Goal: Information Seeking & Learning: Learn about a topic

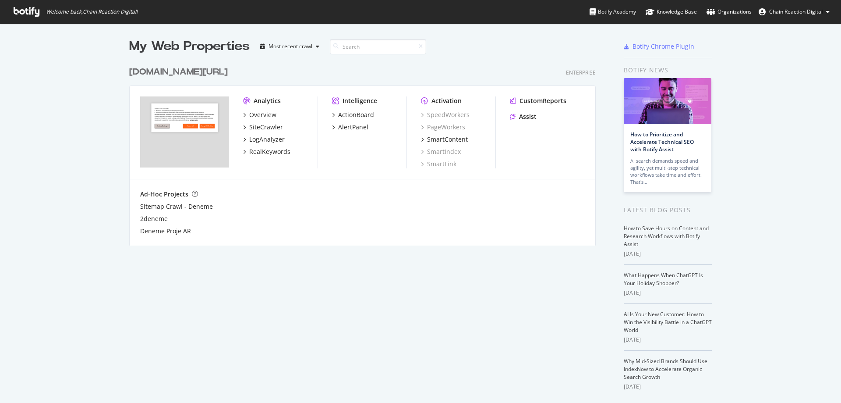
scroll to position [396, 828]
click at [744, 14] on div "Organizations" at bounding box center [729, 11] width 45 height 9
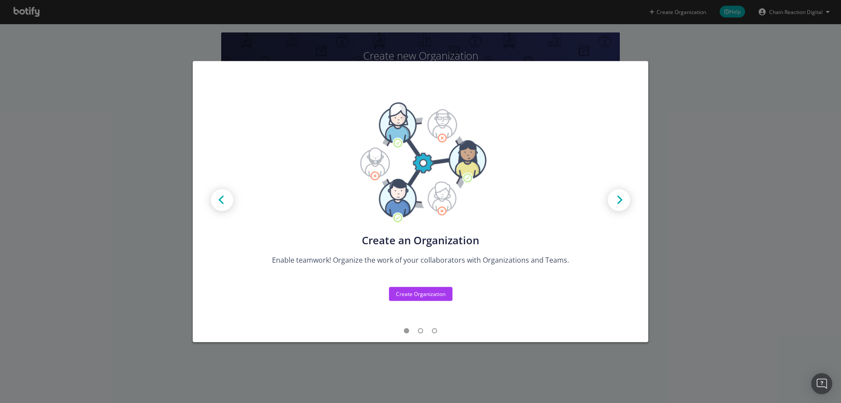
click at [699, 83] on div "Create new Projects for your Teams Create the exact model that matches your Org…" at bounding box center [420, 201] width 841 height 403
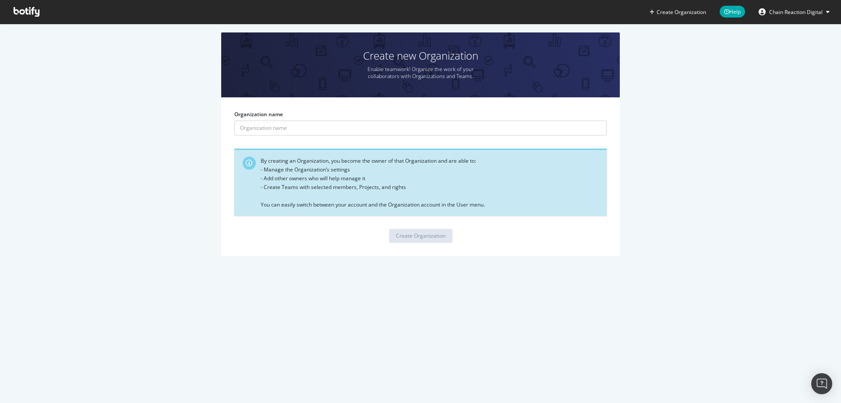
click at [802, 11] on span "Chain Reaction Digital" at bounding box center [795, 11] width 53 height 7
click at [32, 14] on icon at bounding box center [27, 12] width 26 height 10
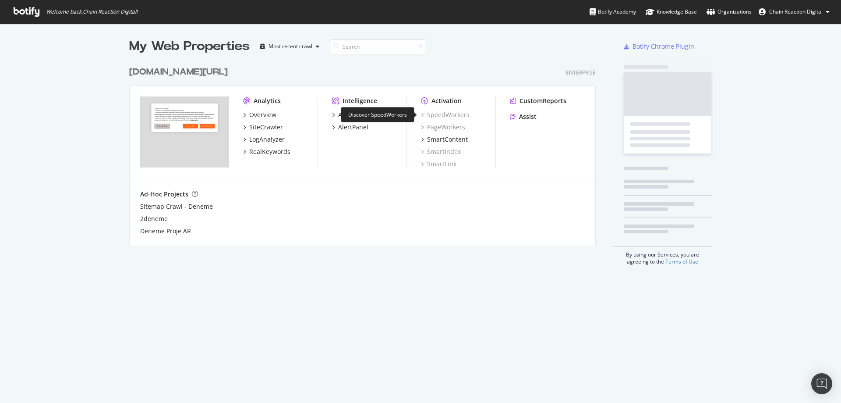
scroll to position [184, 467]
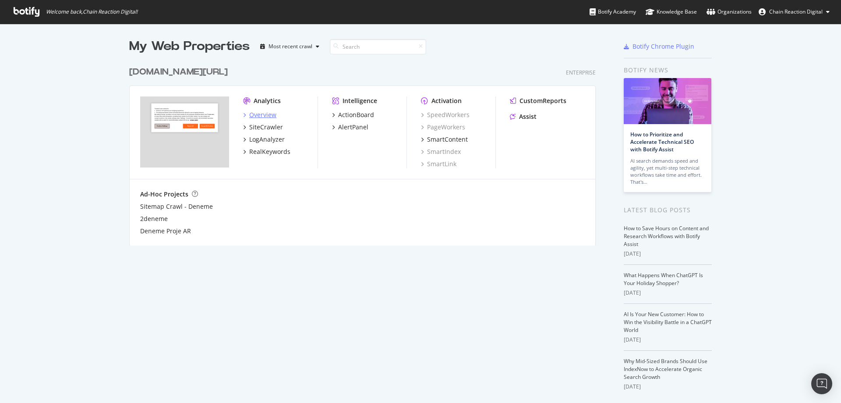
click at [255, 112] on div "Overview" at bounding box center [262, 114] width 27 height 9
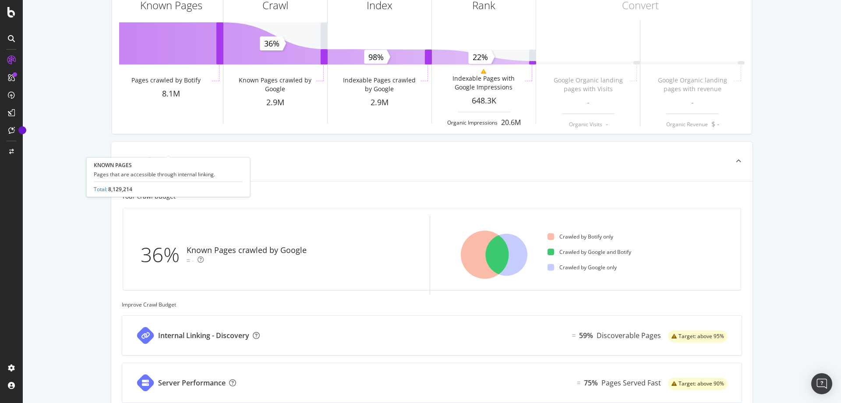
scroll to position [38, 0]
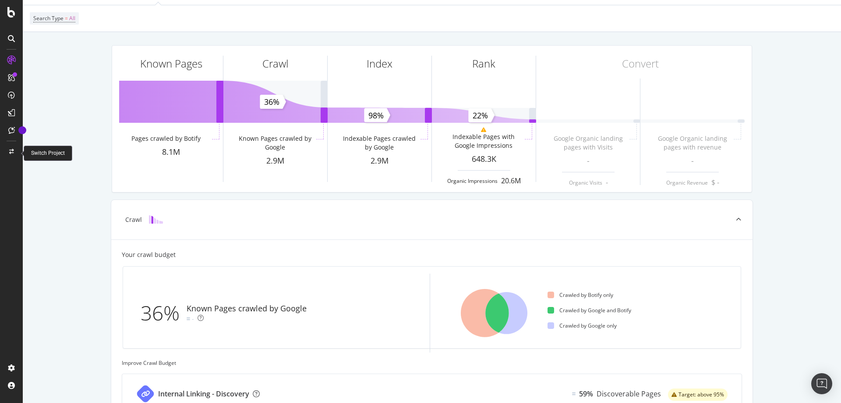
click at [10, 153] on icon at bounding box center [11, 151] width 5 height 5
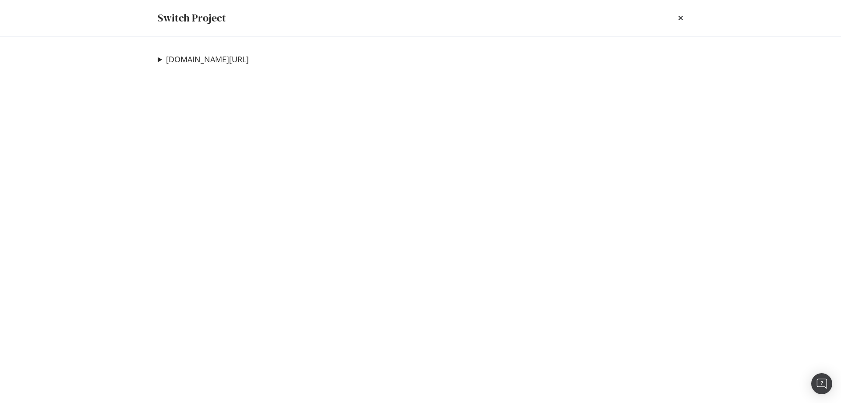
click at [171, 55] on link "[DOMAIN_NAME][URL]" at bounding box center [207, 59] width 83 height 9
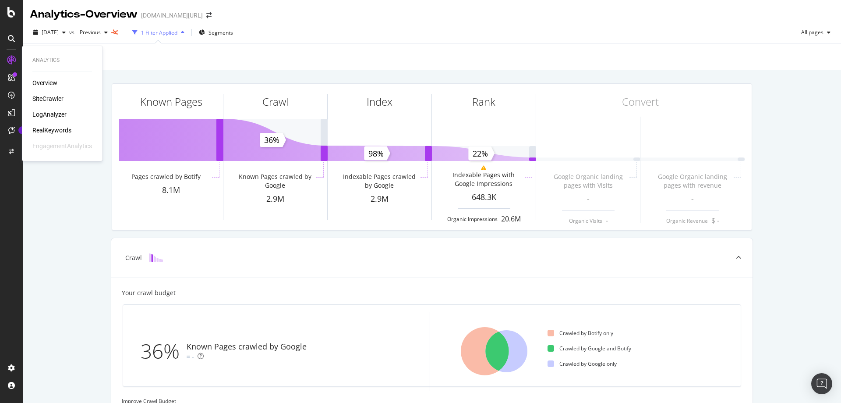
click at [49, 97] on div "SiteCrawler" at bounding box center [47, 98] width 31 height 9
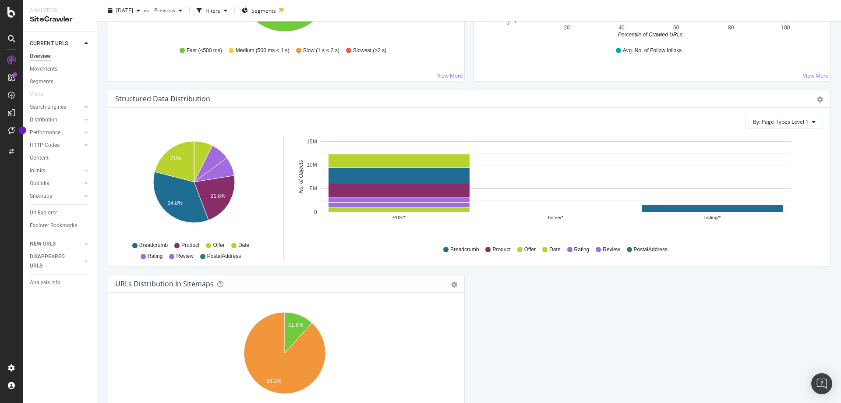
scroll to position [693, 0]
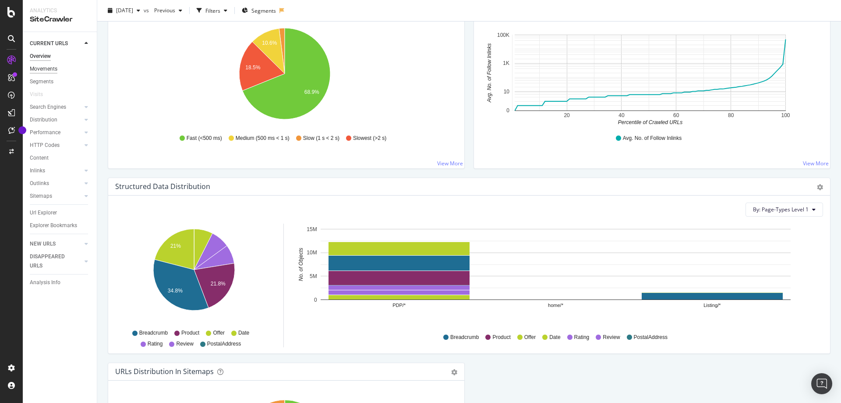
click at [48, 69] on div "Movements" at bounding box center [44, 68] width 28 height 9
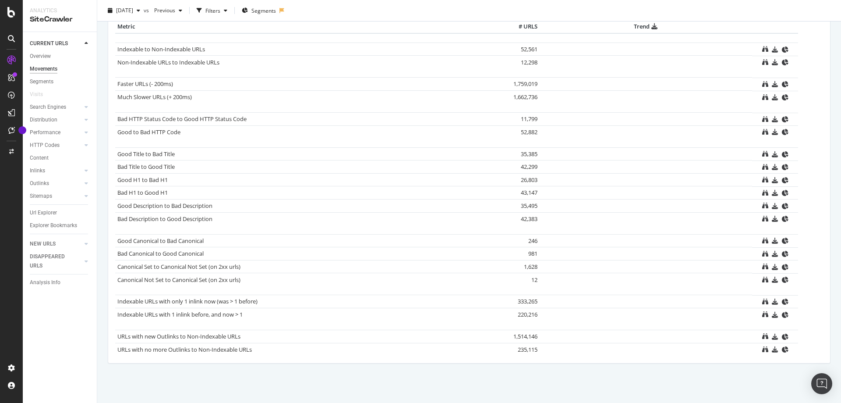
scroll to position [530, 0]
